Goal: Task Accomplishment & Management: Complete application form

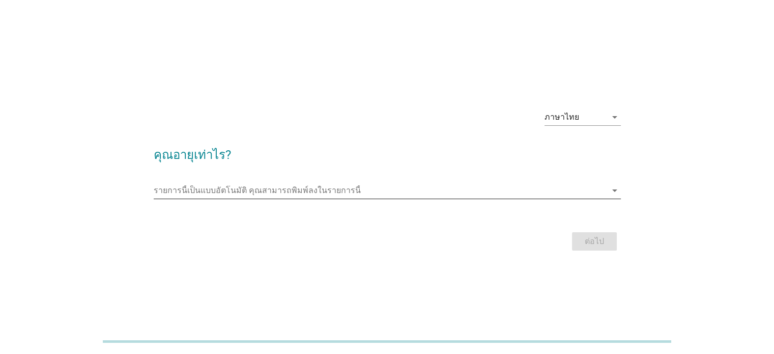
click at [322, 192] on input "รายการนี้เป็นแบบอัตโนมัติ คุณสามารถพิมพ์ลงในรายการนี้" at bounding box center [380, 190] width 453 height 16
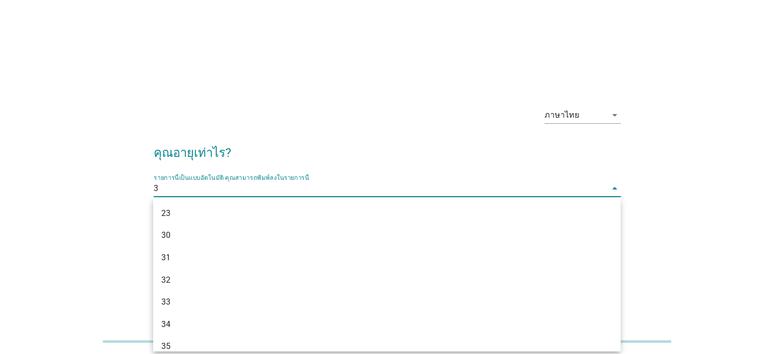
type input "33"
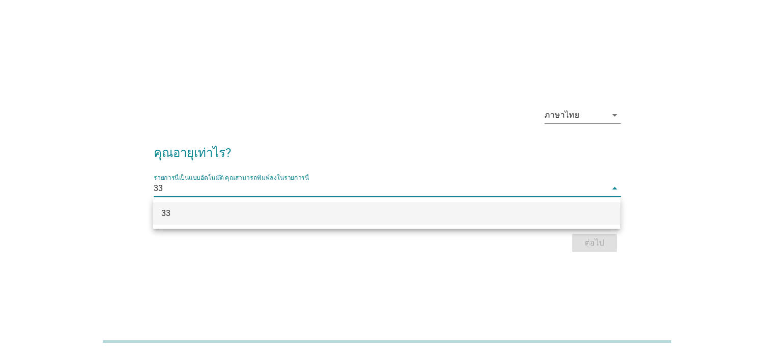
click at [475, 209] on div "33" at bounding box center [367, 213] width 413 height 12
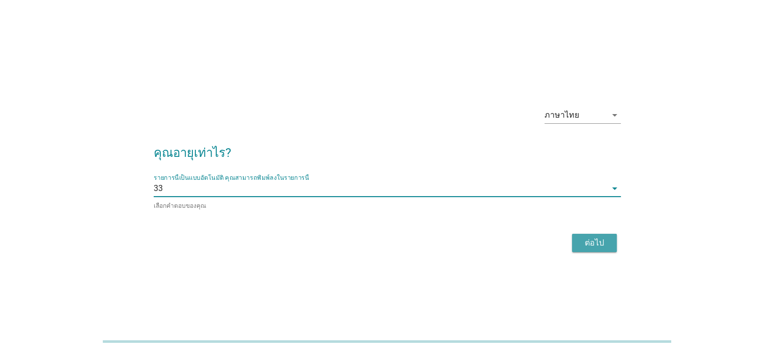
click at [611, 237] on button "ต่อไป" at bounding box center [594, 243] width 45 height 18
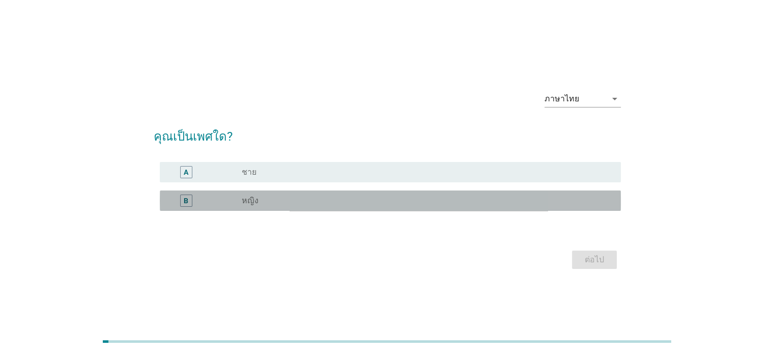
click at [318, 205] on div "radio_button_unchecked หญิง" at bounding box center [423, 200] width 362 height 10
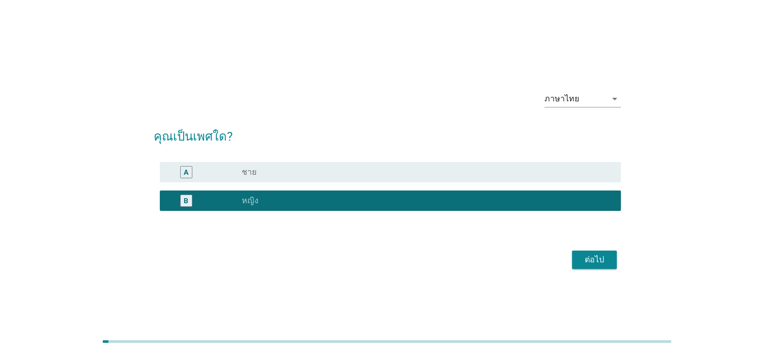
click at [598, 262] on div "ต่อไป" at bounding box center [594, 259] width 28 height 12
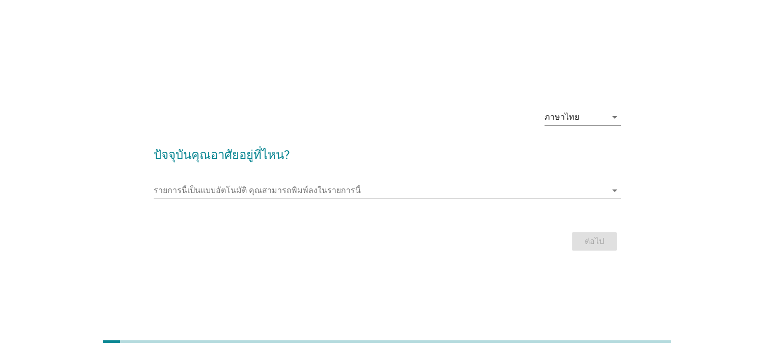
click at [379, 193] on input "รายการนี้เป็นแบบอัตโนมัติ คุณสามารถพิมพ์ลงในรายการนี้" at bounding box center [380, 190] width 453 height 16
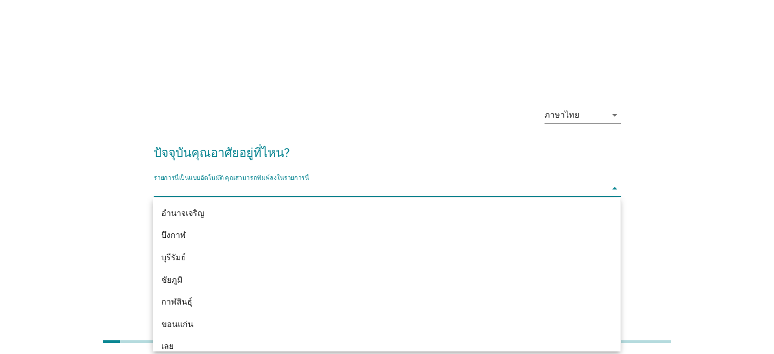
type input "d"
type input "กร"
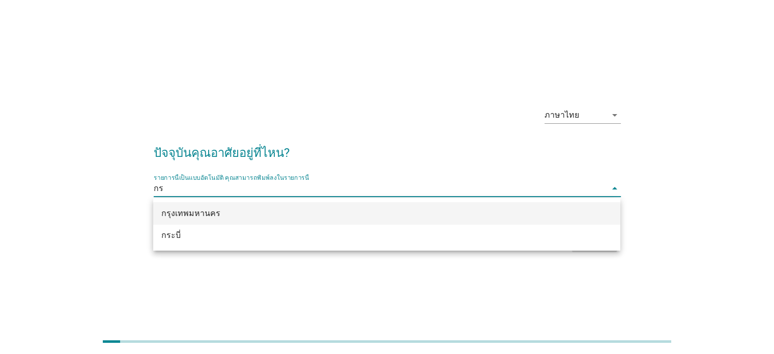
click at [334, 209] on div "กรุงเทพมหานคร" at bounding box center [367, 213] width 413 height 12
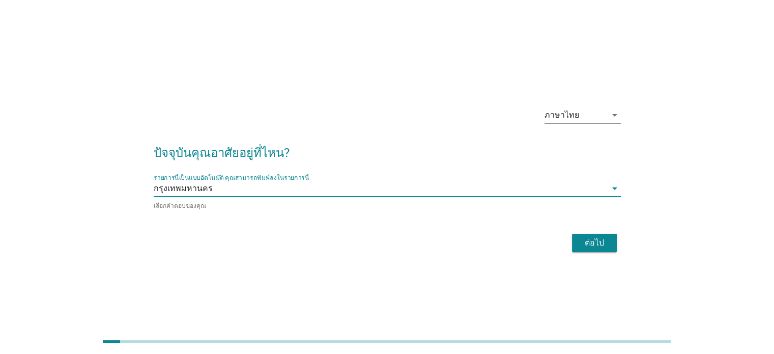
click at [604, 244] on div "ต่อไป" at bounding box center [594, 243] width 28 height 12
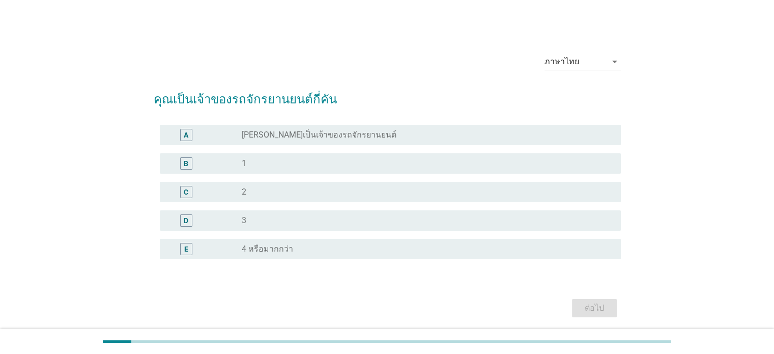
click at [361, 140] on div "A radio_button_unchecked [PERSON_NAME]เป็นเจ้าของรถจักรยานยนต์" at bounding box center [390, 135] width 461 height 20
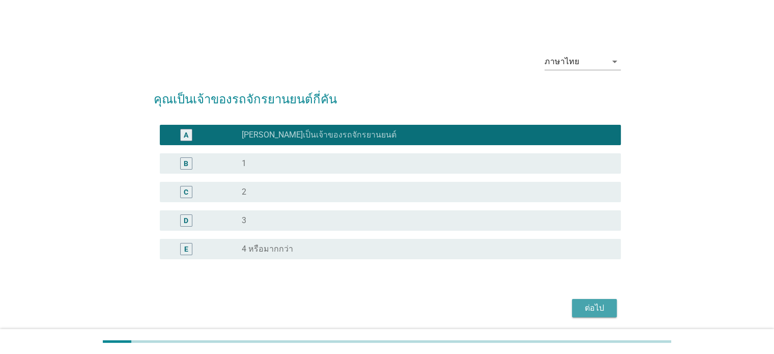
click at [600, 302] on div "ต่อไป" at bounding box center [594, 308] width 28 height 12
